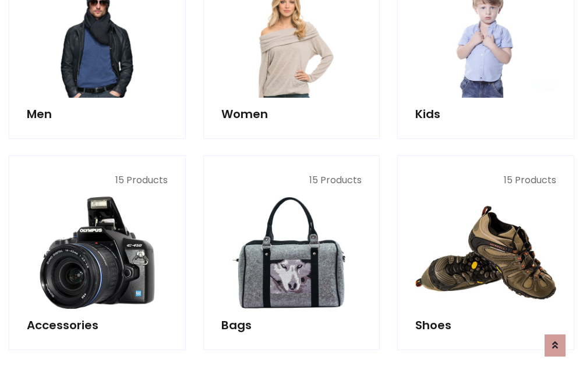
scroll to position [390, 0]
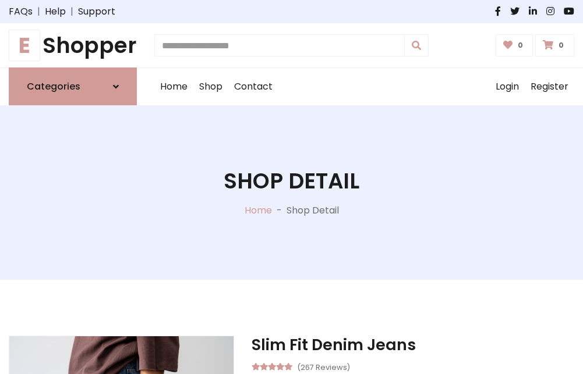
click at [73, 45] on h1 "E Shopper" at bounding box center [73, 46] width 128 height 26
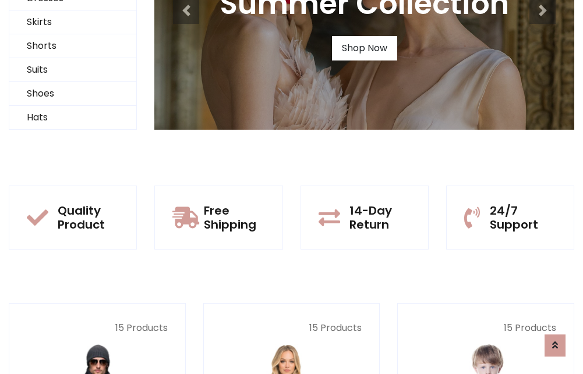
scroll to position [112, 0]
